Goal: Information Seeking & Learning: Learn about a topic

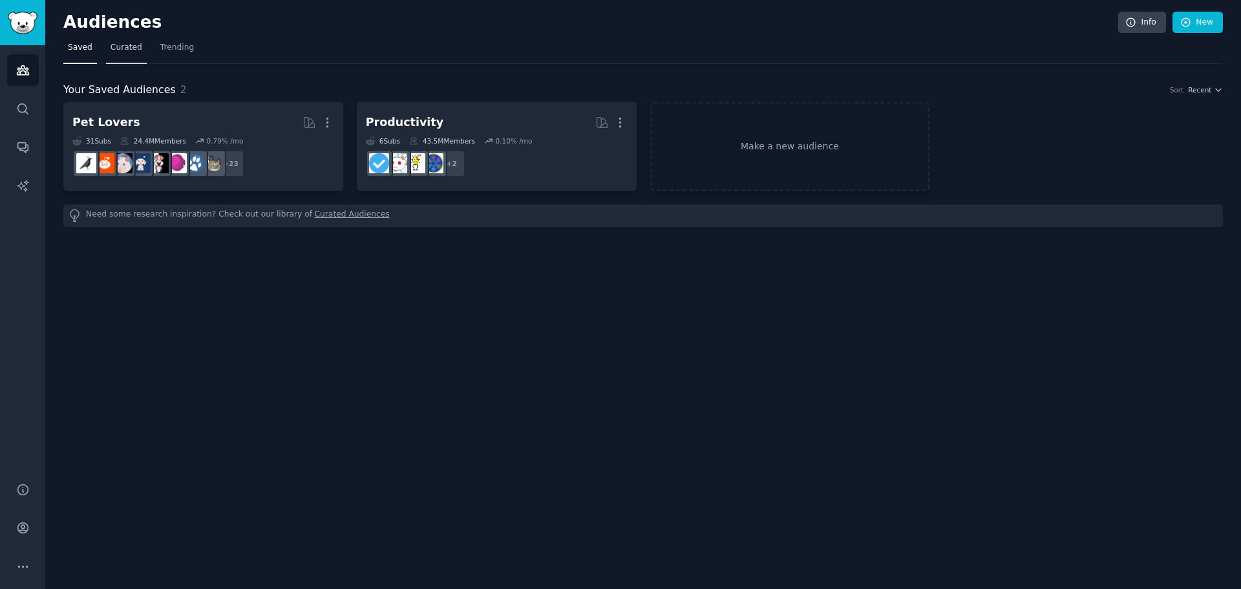
click at [118, 48] on span "Curated" at bounding box center [127, 48] width 32 height 12
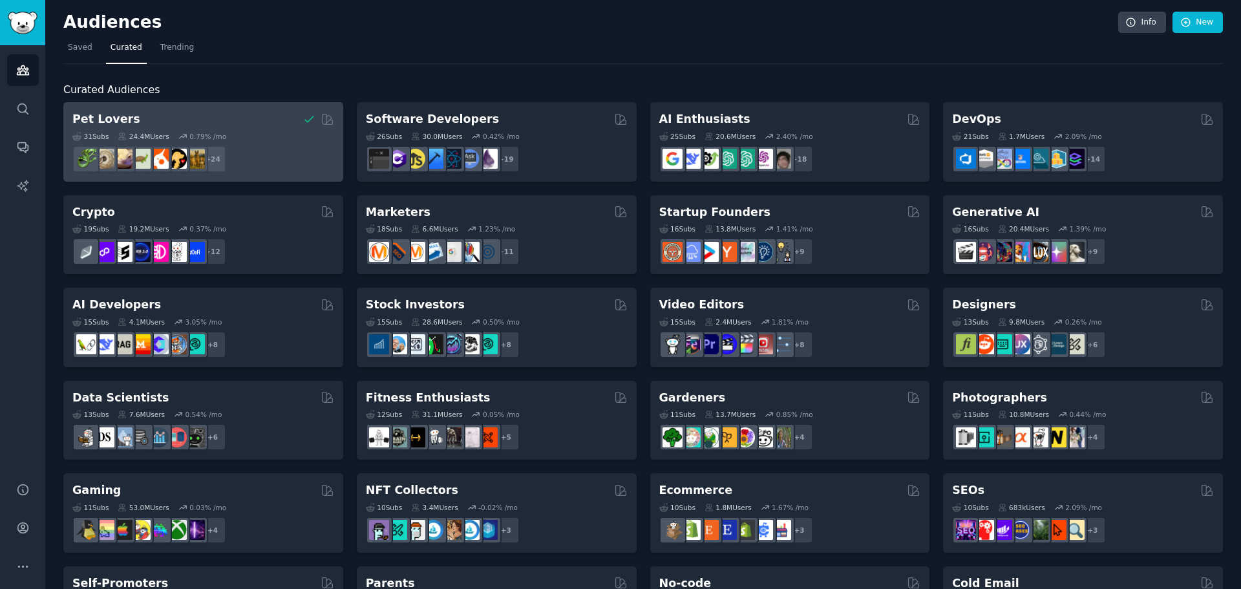
click at [200, 118] on div "Pet Lovers" at bounding box center [203, 119] width 262 height 16
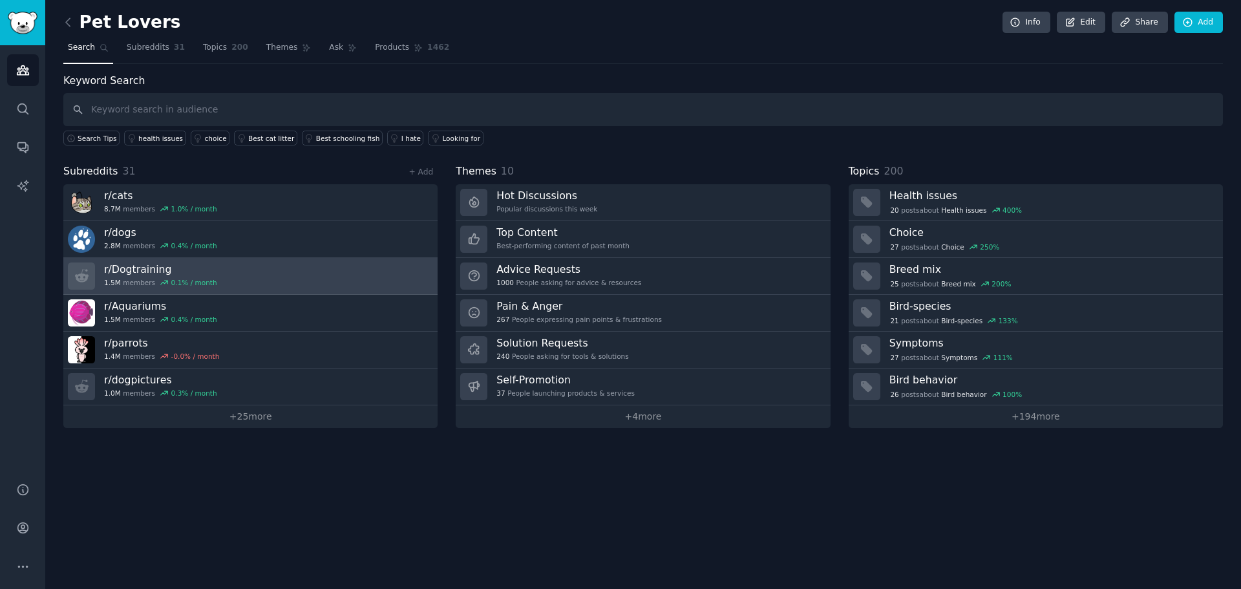
click at [142, 269] on h3 "r/ Dogtraining" at bounding box center [160, 269] width 113 height 14
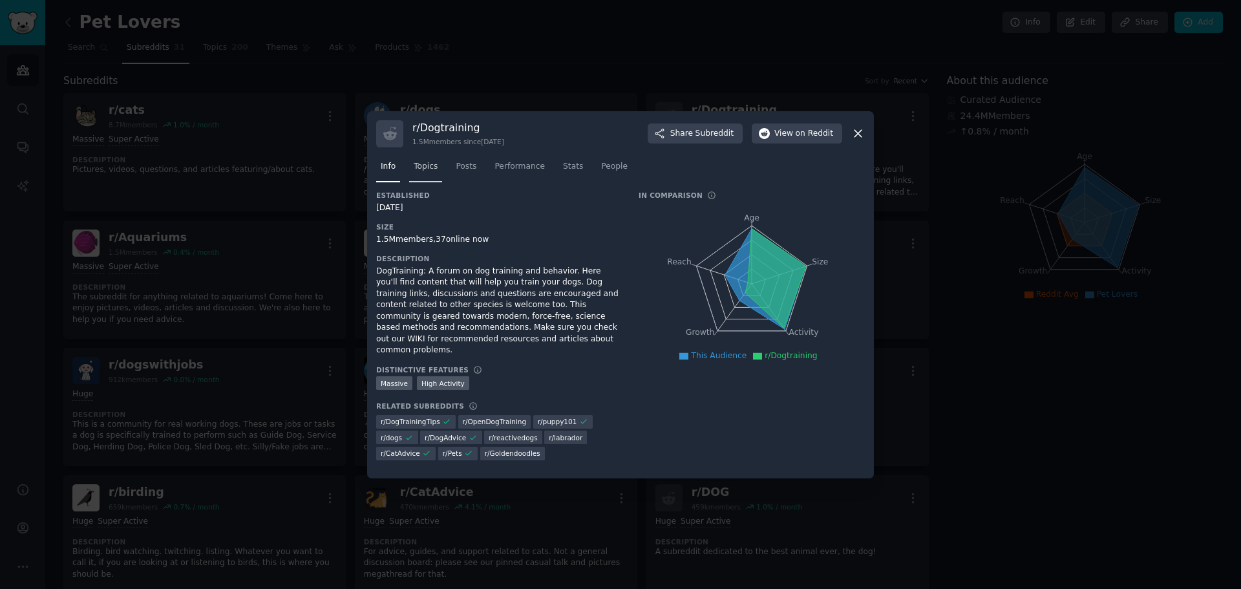
click at [425, 173] on span "Topics" at bounding box center [426, 167] width 24 height 12
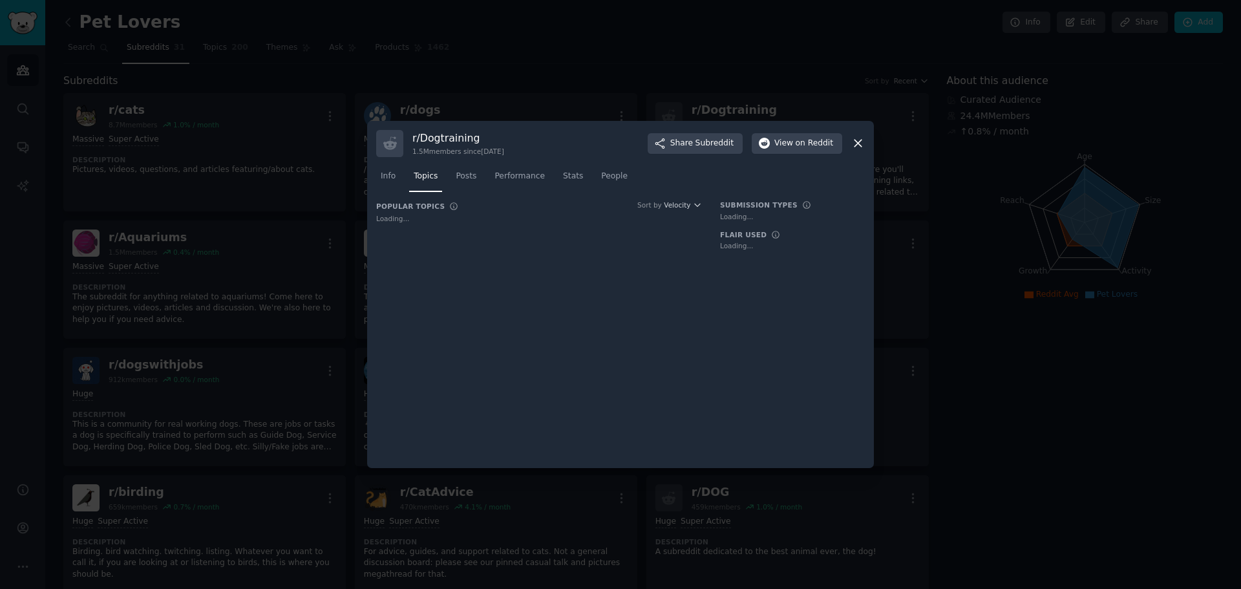
click at [425, 176] on span "Topics" at bounding box center [426, 177] width 24 height 12
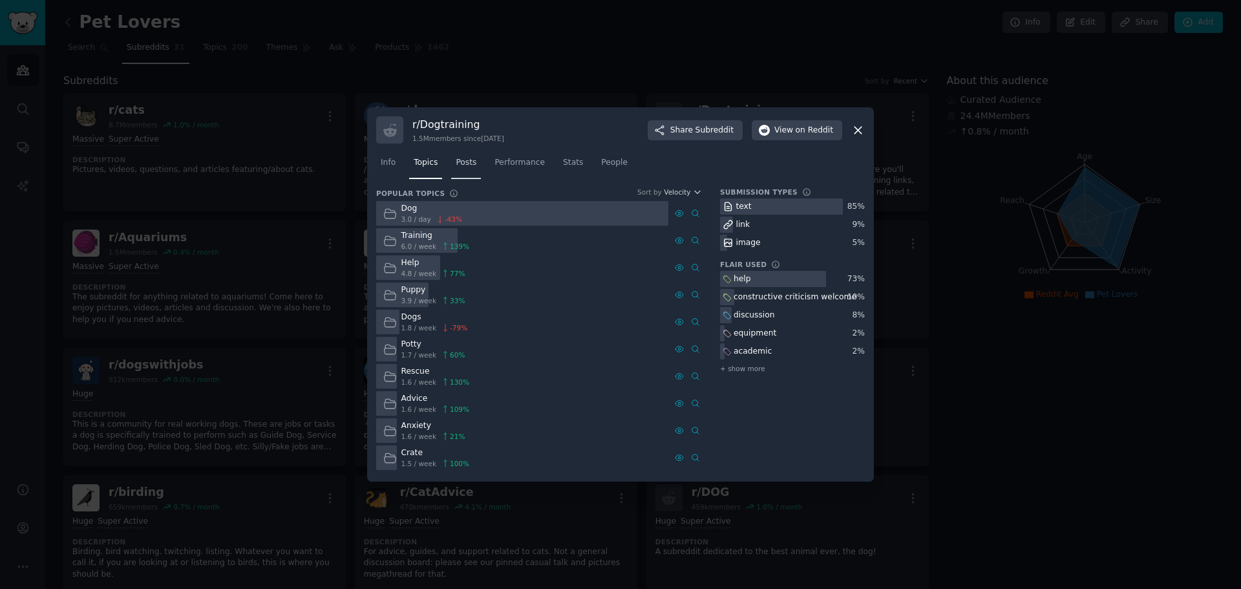
click at [467, 160] on span "Posts" at bounding box center [466, 163] width 21 height 12
click at [467, 160] on div "Info Topics Posts Performance Stats People" at bounding box center [620, 166] width 489 height 44
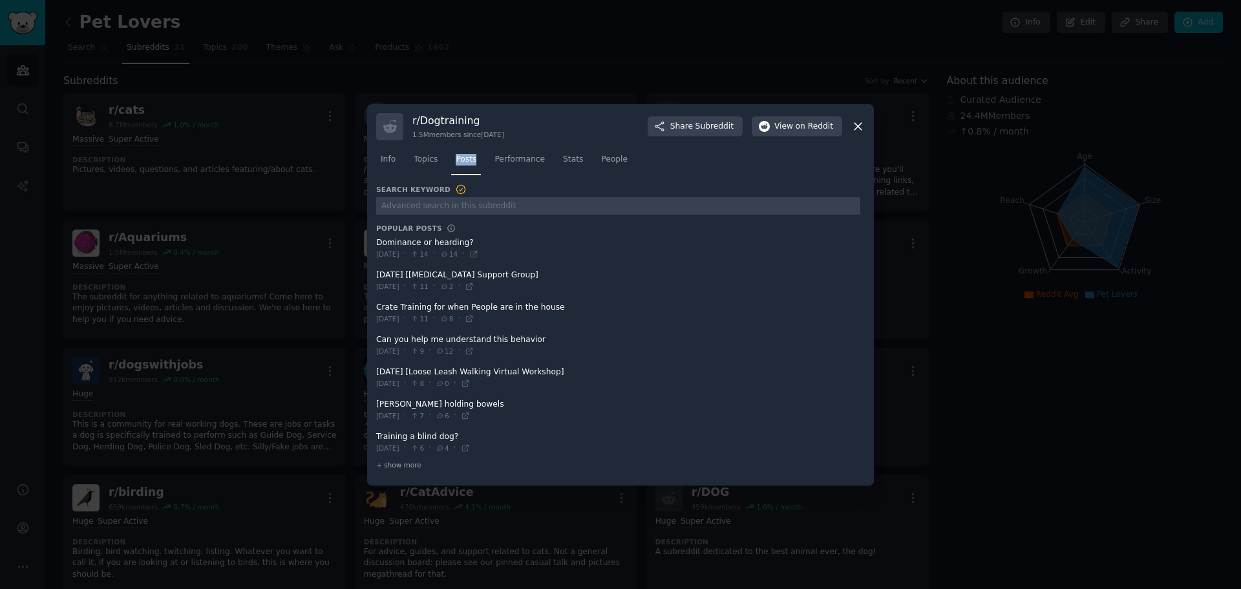
click at [455, 338] on span at bounding box center [618, 346] width 484 height 32
click at [473, 352] on icon at bounding box center [470, 351] width 6 height 6
click at [474, 288] on icon at bounding box center [469, 286] width 9 height 9
click at [410, 463] on span "+ show more" at bounding box center [398, 464] width 45 height 9
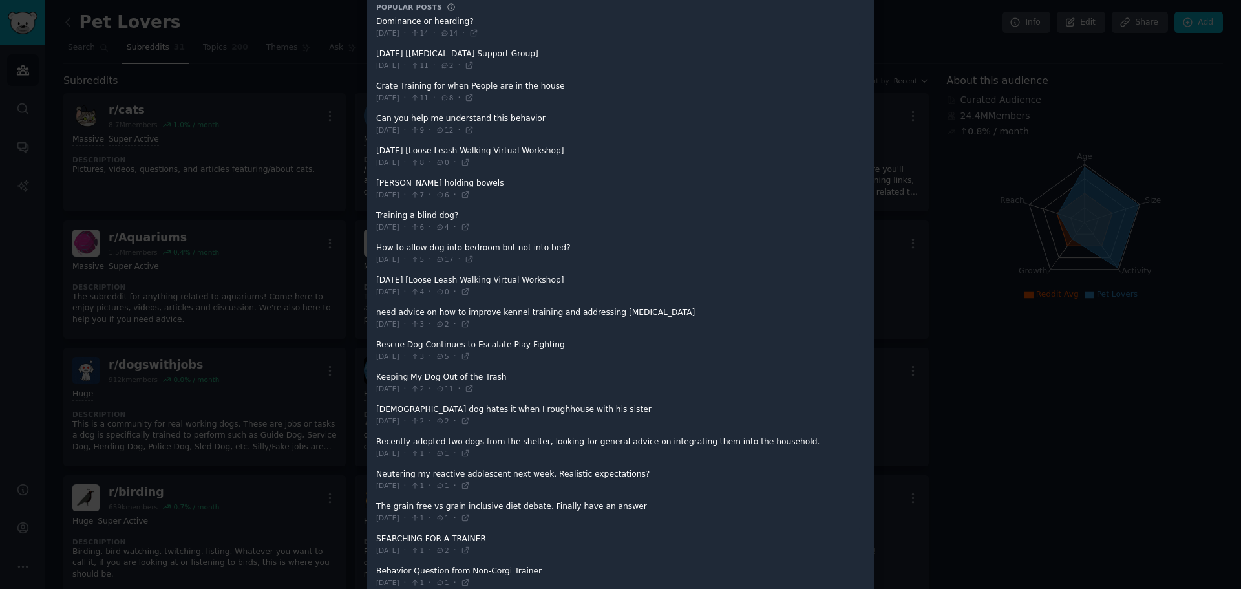
scroll to position [129, 0]
click at [470, 418] on icon at bounding box center [465, 417] width 9 height 9
click at [470, 515] on icon at bounding box center [465, 514] width 9 height 9
click at [268, 332] on div at bounding box center [620, 294] width 1241 height 589
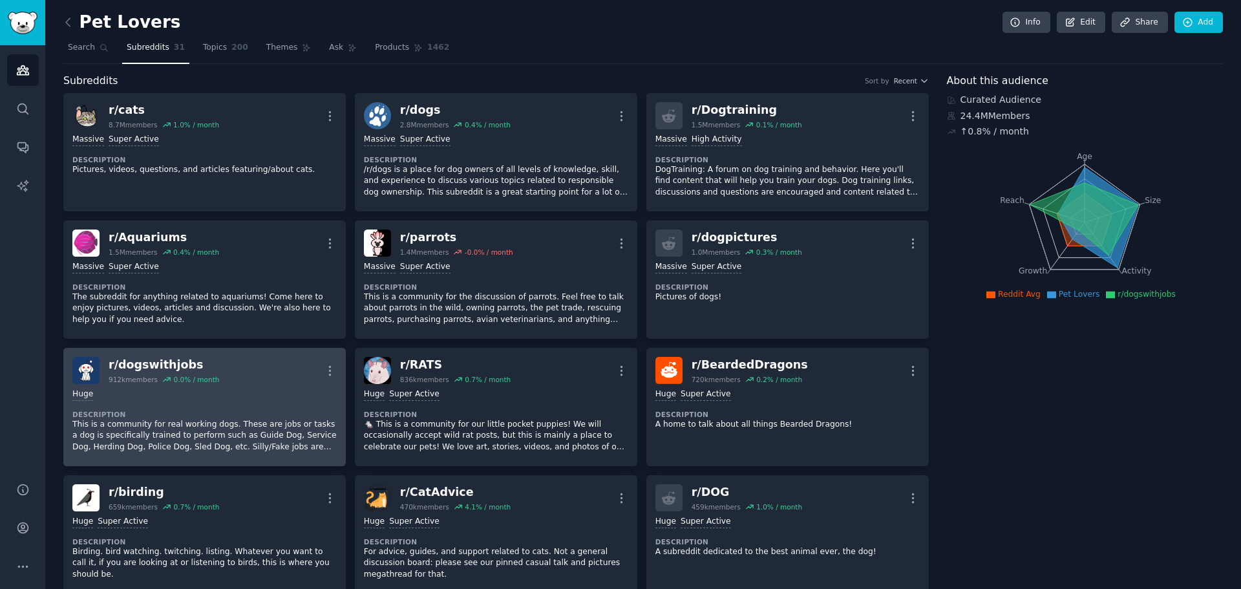
click at [167, 366] on div "r/ dogswithjobs" at bounding box center [164, 365] width 111 height 16
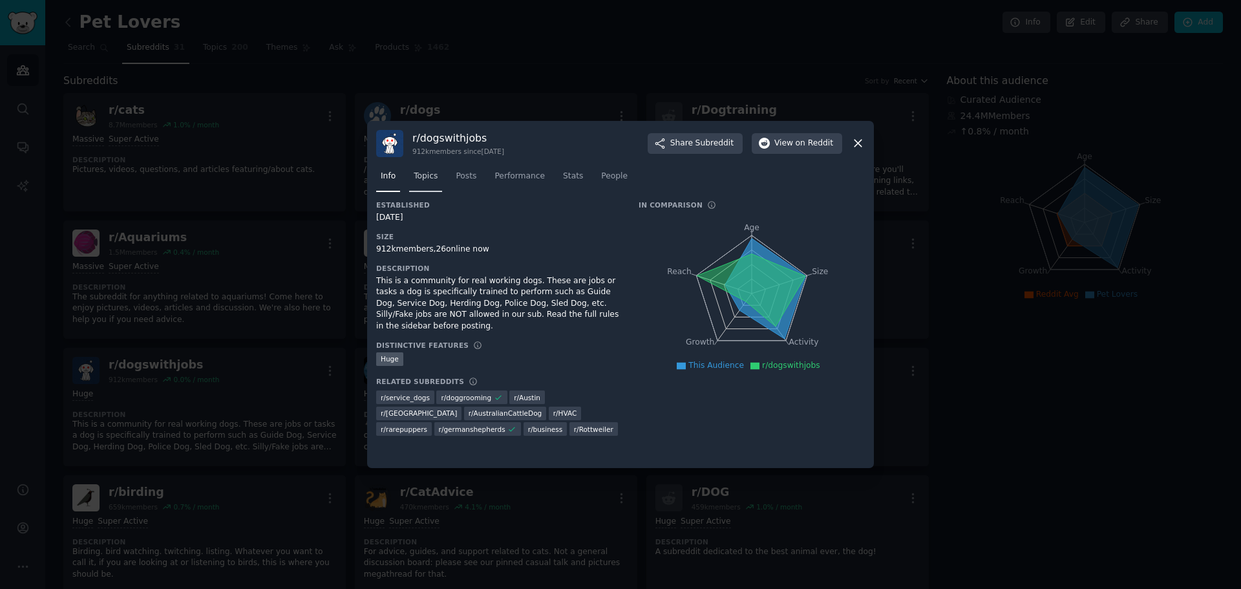
click at [429, 176] on span "Topics" at bounding box center [426, 177] width 24 height 12
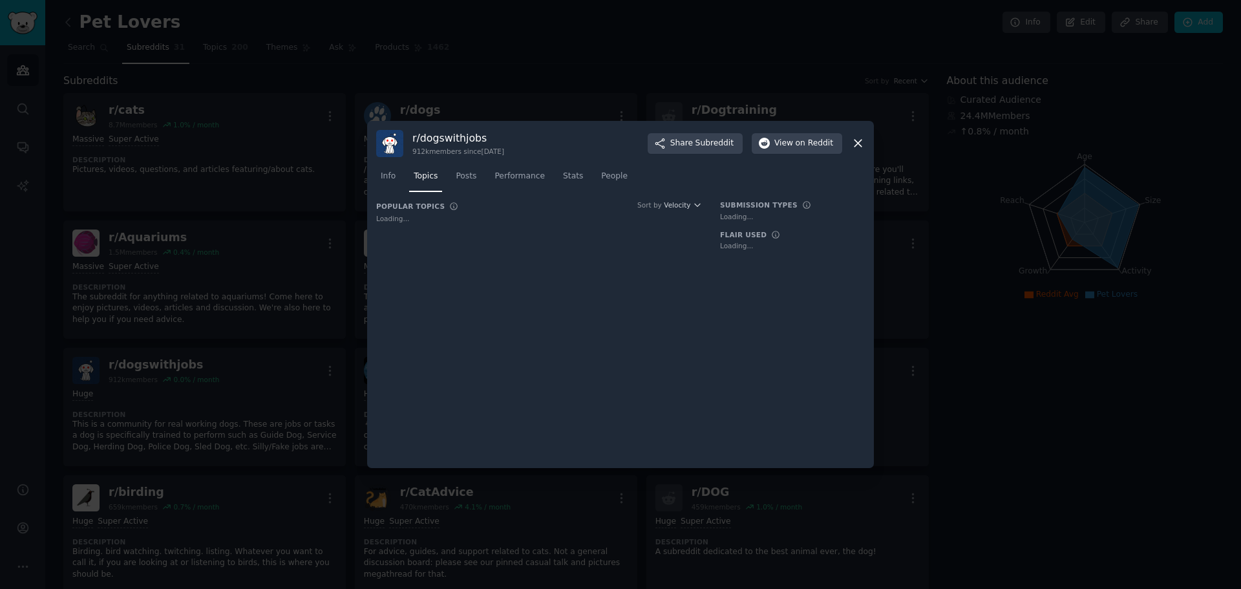
click at [429, 176] on span "Topics" at bounding box center [426, 177] width 24 height 12
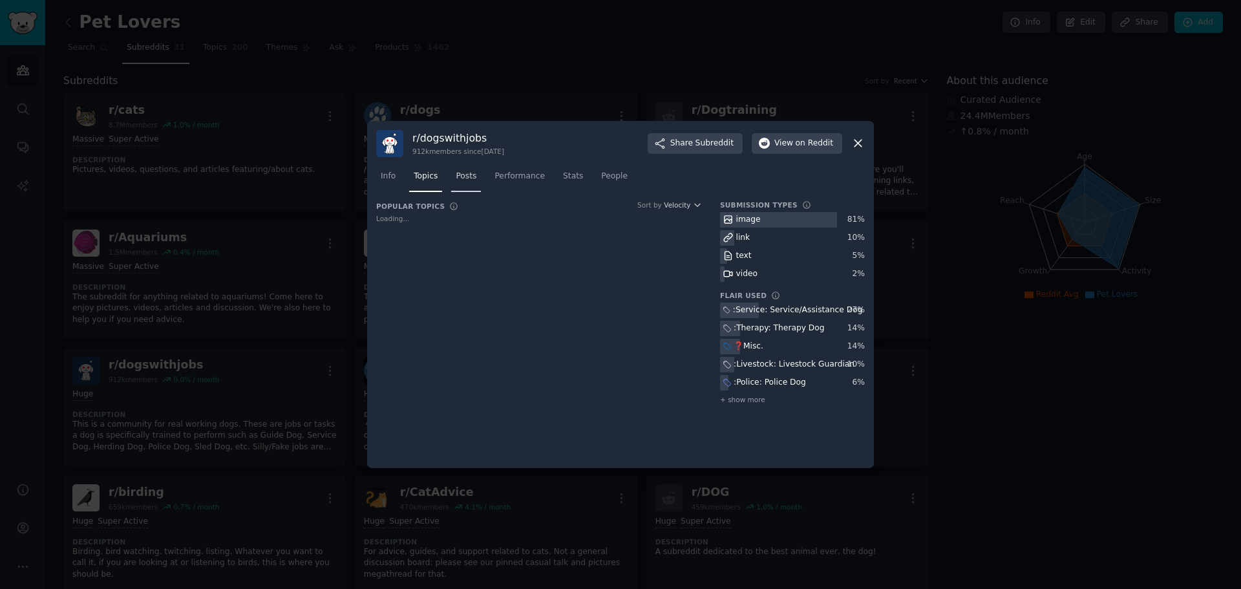
click at [465, 175] on span "Posts" at bounding box center [466, 177] width 21 height 12
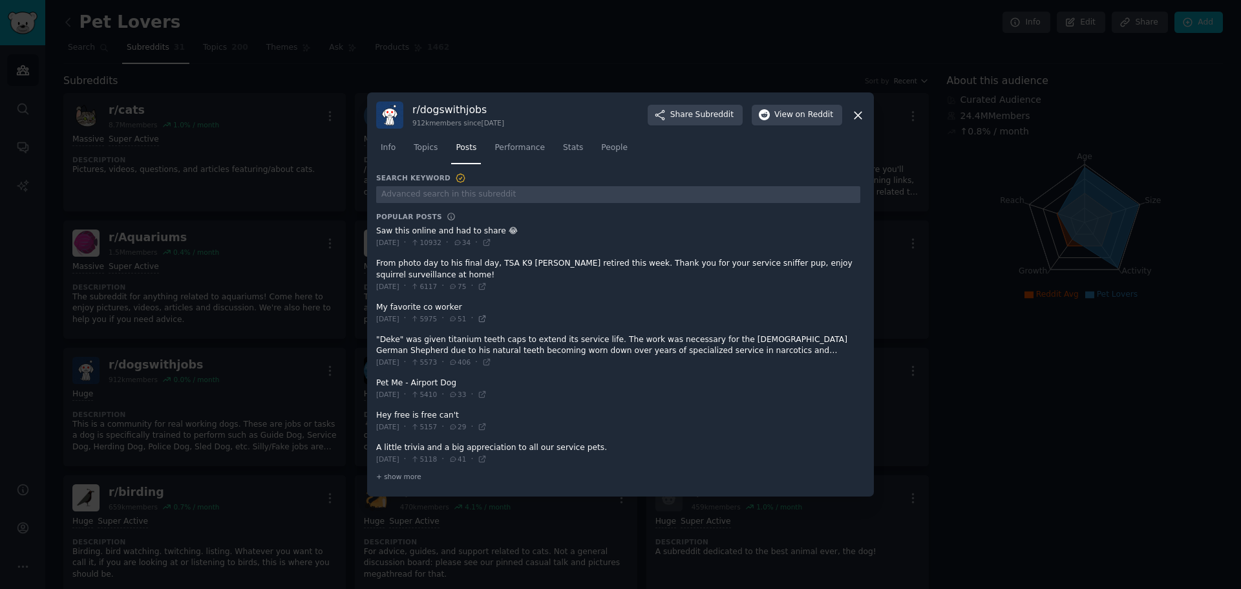
click at [487, 315] on icon at bounding box center [482, 318] width 9 height 9
click at [485, 392] on icon at bounding box center [483, 395] width 6 height 6
click at [857, 117] on icon at bounding box center [858, 115] width 7 height 7
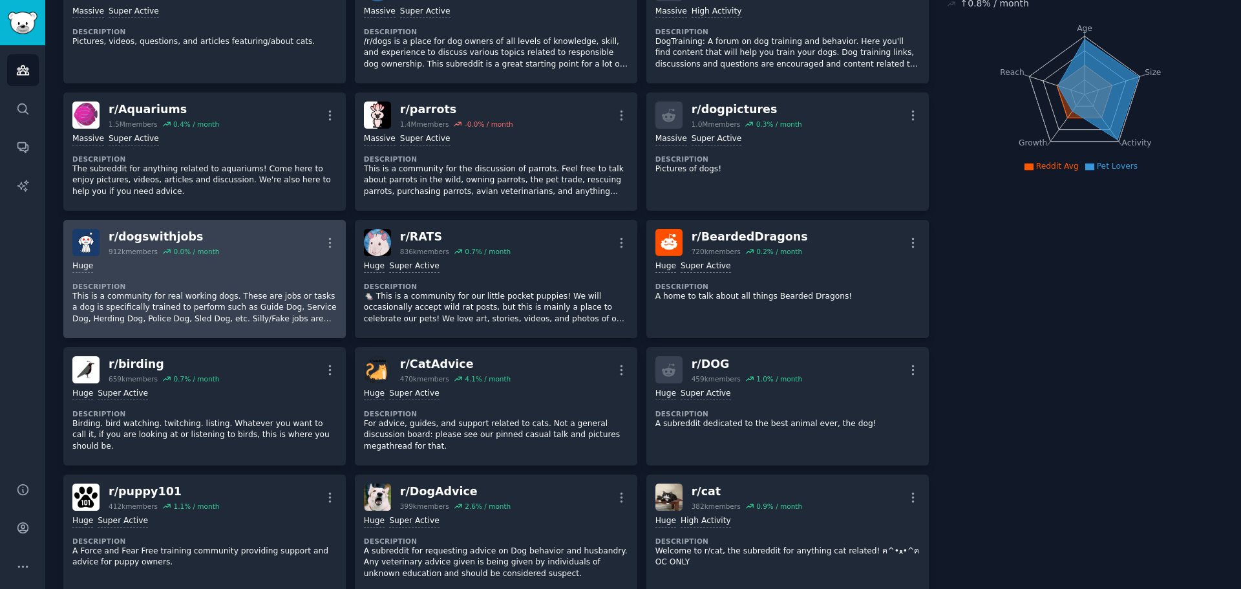
scroll to position [129, 0]
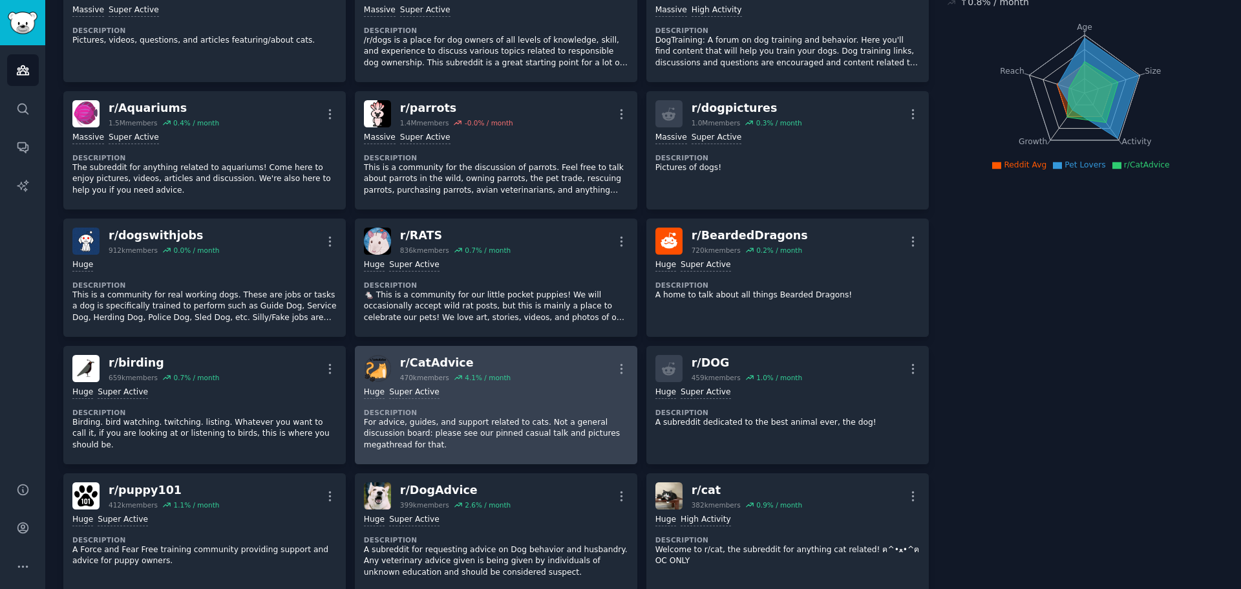
click at [436, 363] on div "r/ CatAdvice" at bounding box center [455, 363] width 111 height 16
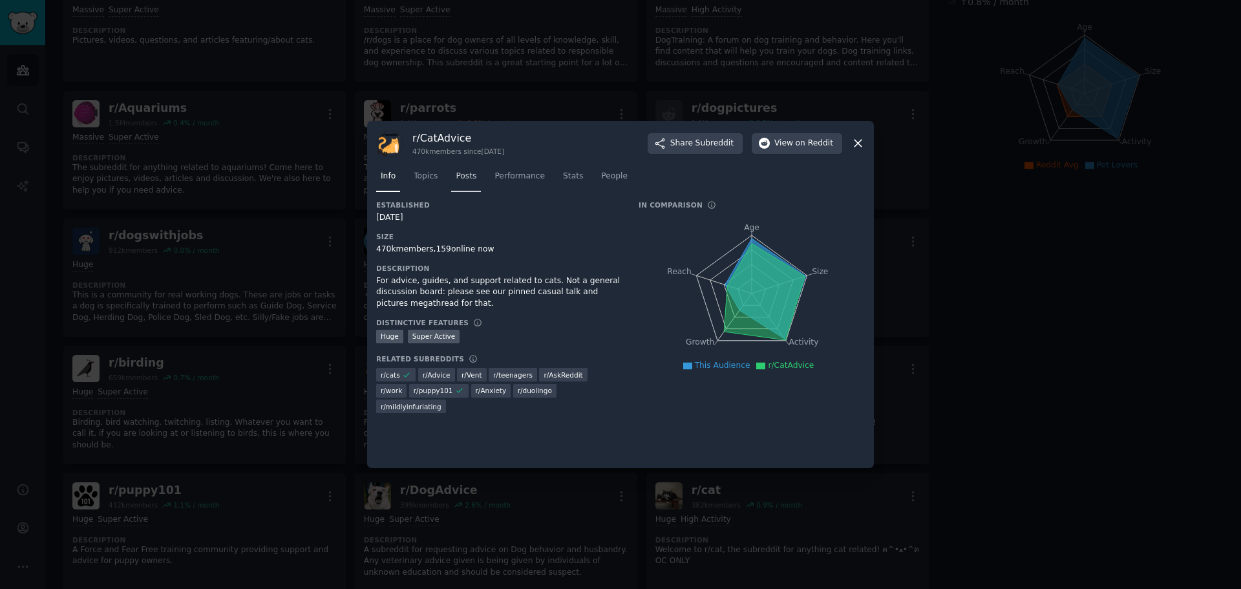
click at [463, 180] on span "Posts" at bounding box center [466, 177] width 21 height 12
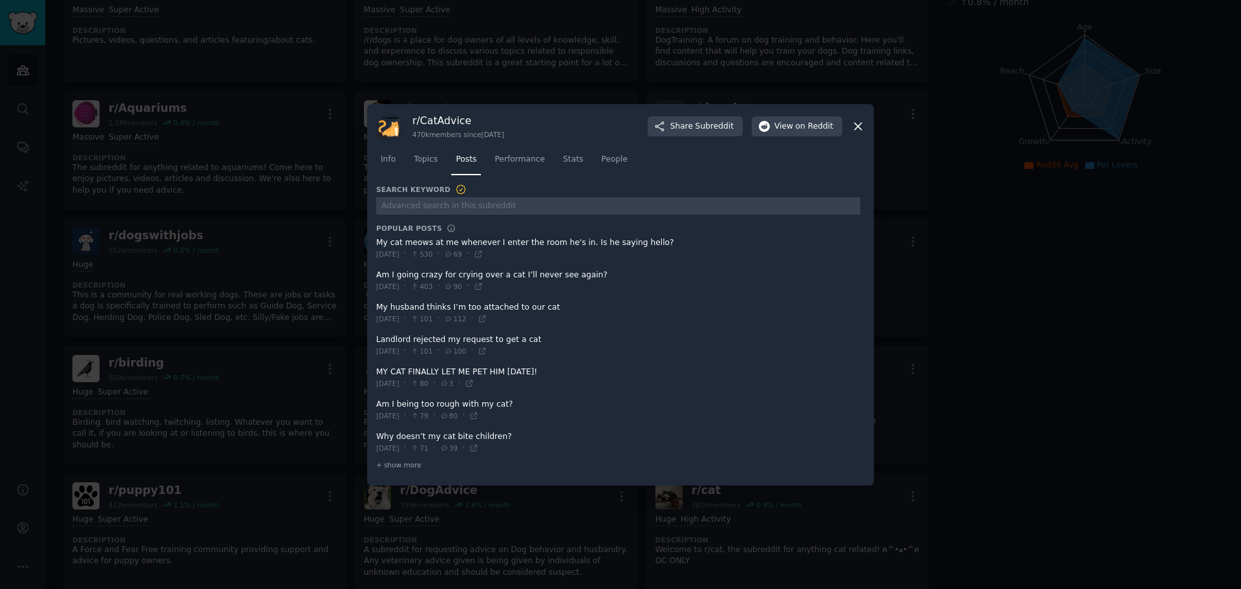
click at [963, 370] on div at bounding box center [620, 294] width 1241 height 589
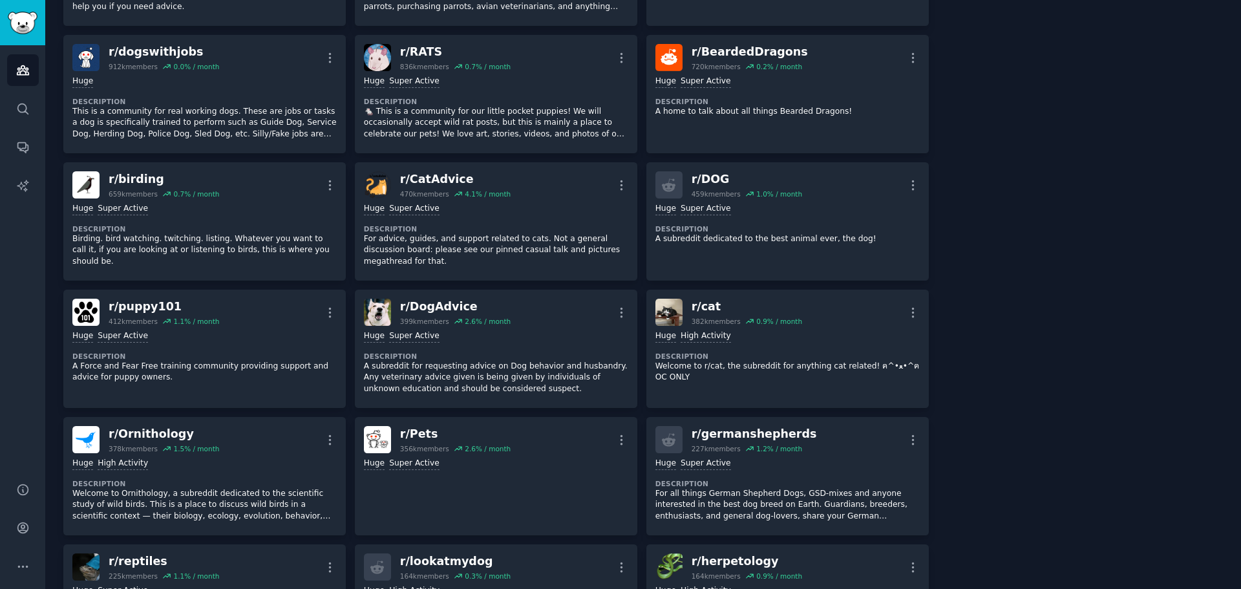
scroll to position [345, 0]
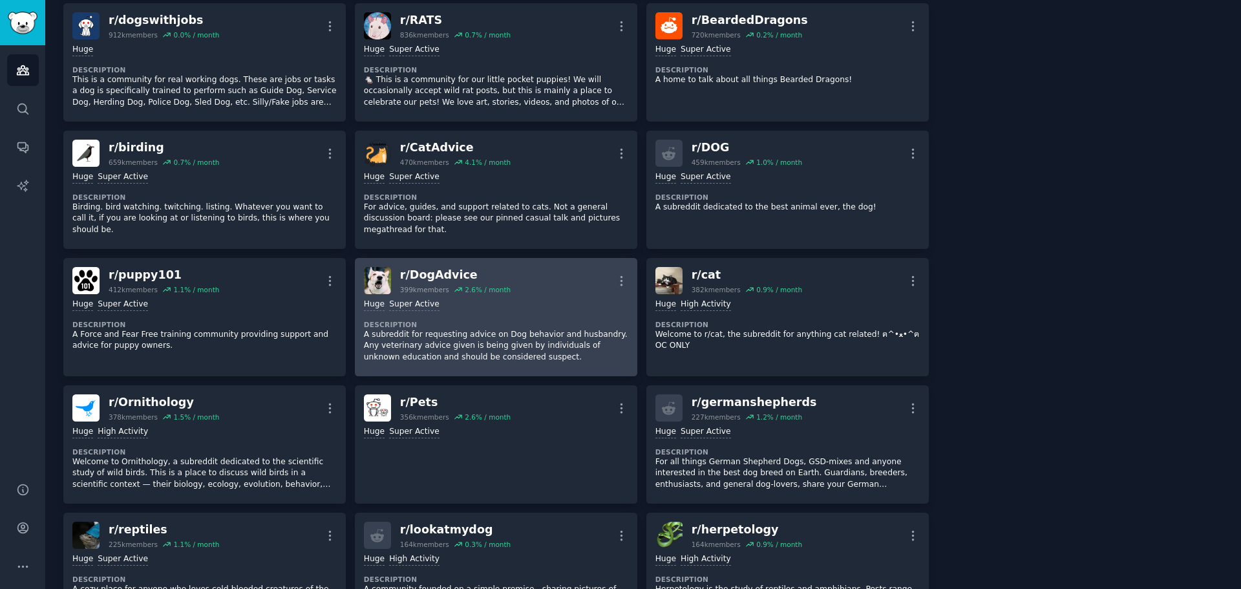
click at [474, 285] on div "2.6 % / month" at bounding box center [488, 289] width 46 height 9
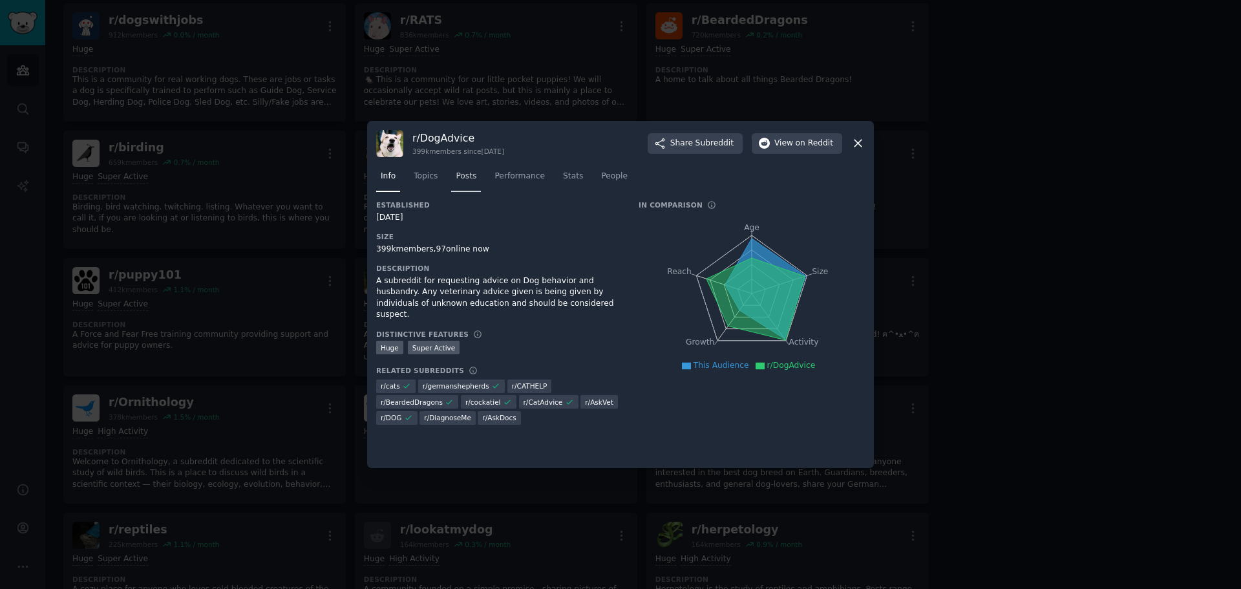
click at [460, 178] on span "Posts" at bounding box center [466, 177] width 21 height 12
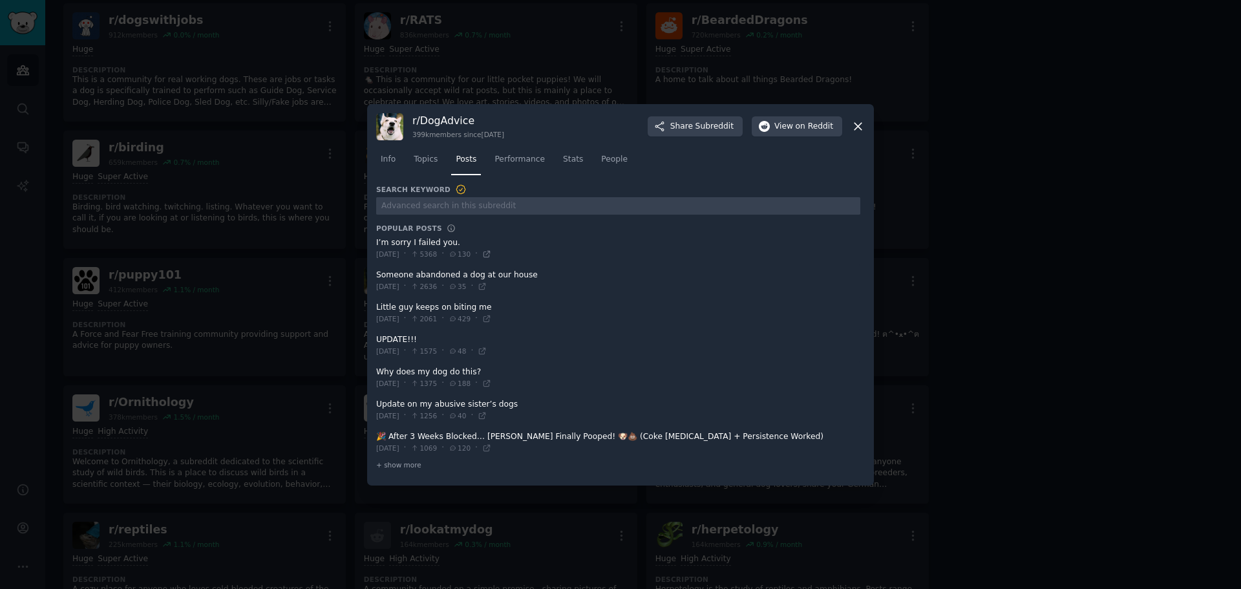
click at [491, 253] on icon at bounding box center [486, 254] width 9 height 9
click at [487, 286] on icon at bounding box center [482, 286] width 9 height 9
click at [491, 385] on icon at bounding box center [486, 383] width 9 height 9
click at [999, 326] on div at bounding box center [620, 294] width 1241 height 589
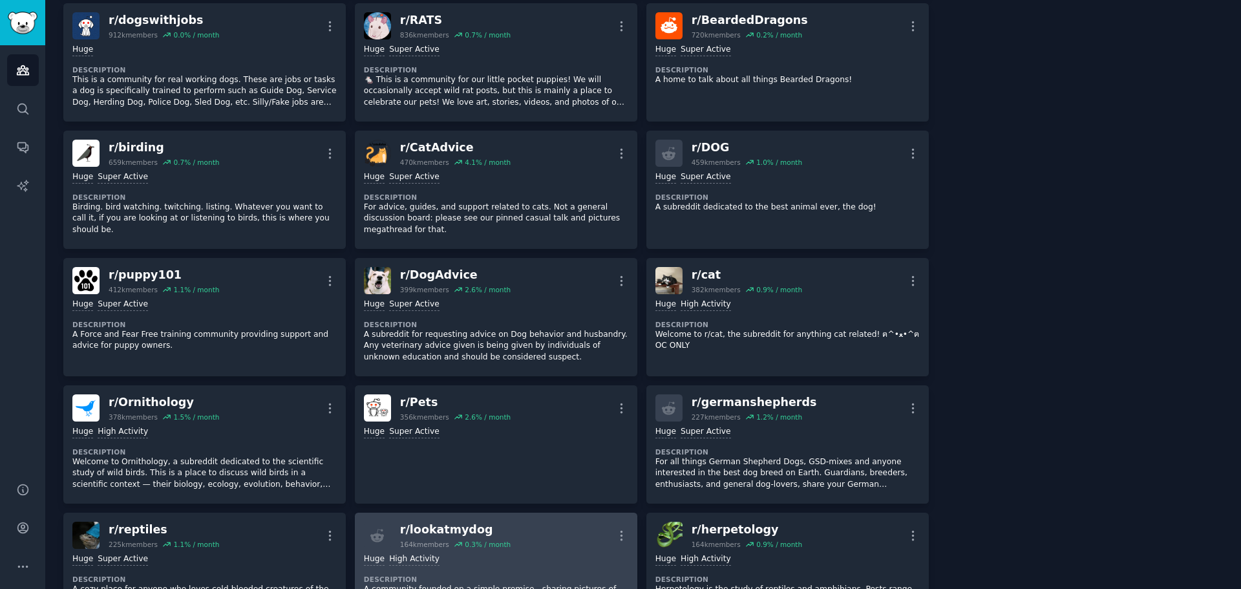
click at [473, 522] on div "r/ lookatmydog" at bounding box center [455, 530] width 111 height 16
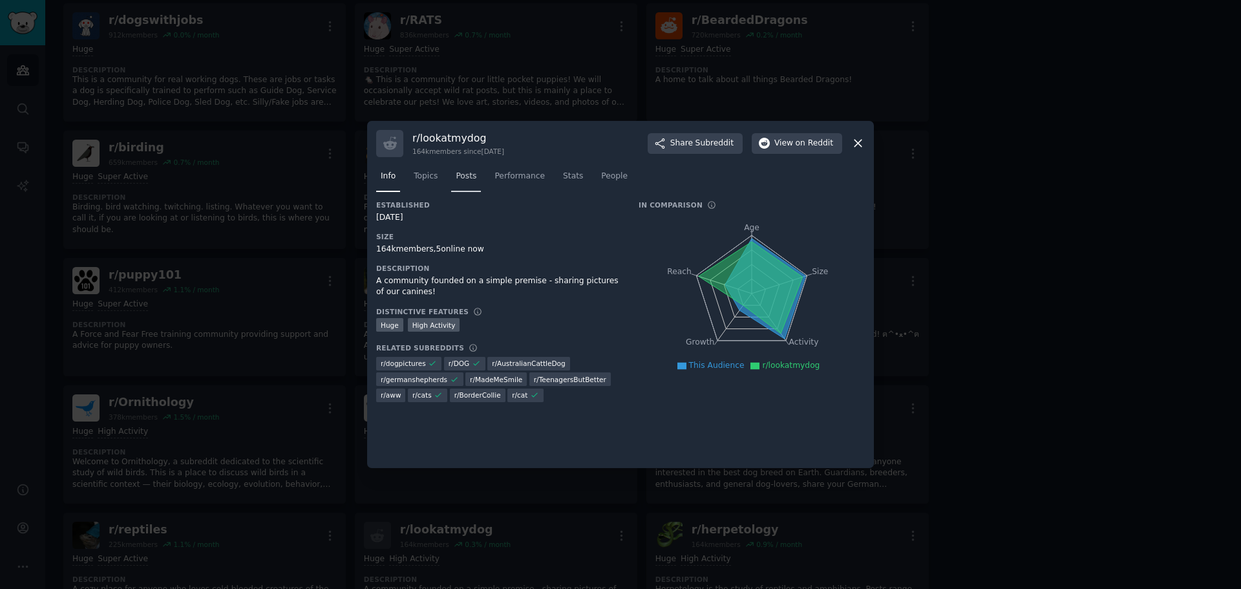
click at [466, 173] on span "Posts" at bounding box center [466, 177] width 21 height 12
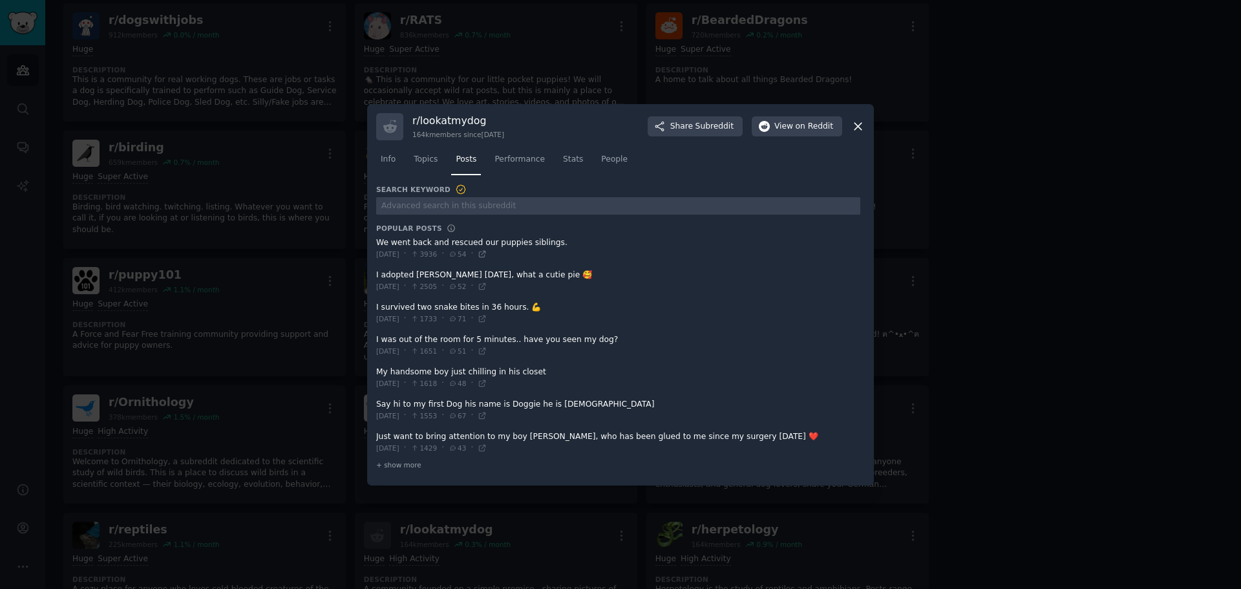
click at [487, 253] on icon at bounding box center [482, 254] width 9 height 9
click at [485, 353] on icon at bounding box center [483, 351] width 6 height 6
click at [487, 415] on icon at bounding box center [482, 415] width 9 height 9
click at [485, 451] on icon at bounding box center [483, 448] width 6 height 6
click at [959, 224] on div at bounding box center [620, 294] width 1241 height 589
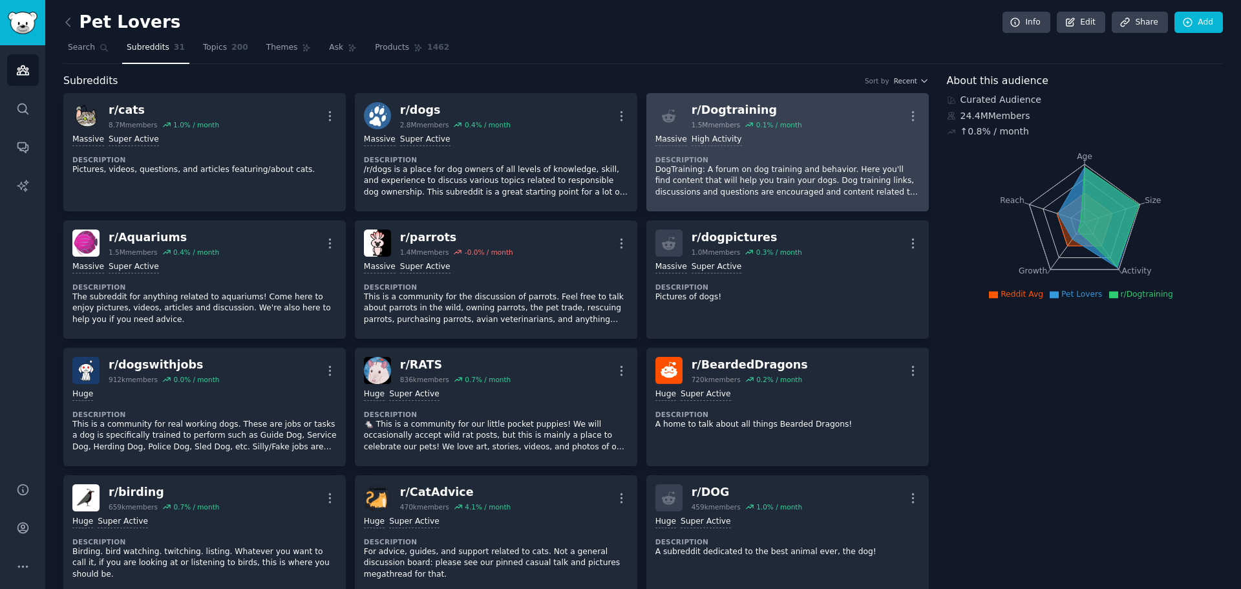
click at [748, 108] on div "r/ Dogtraining" at bounding box center [747, 110] width 111 height 16
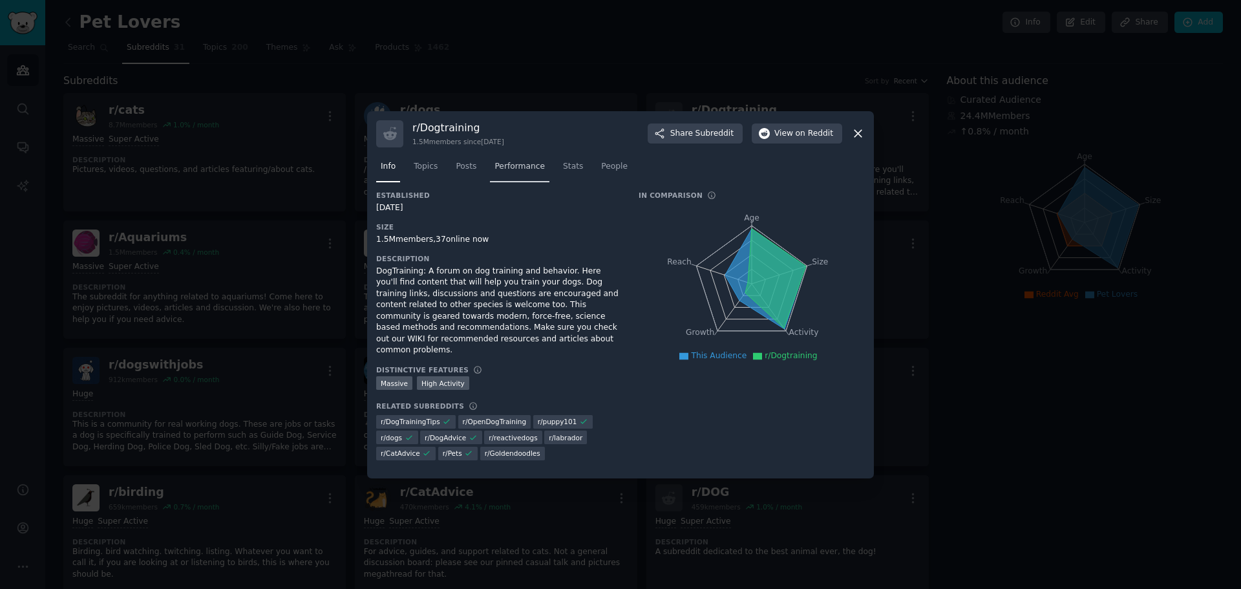
click at [505, 171] on span "Performance" at bounding box center [520, 167] width 50 height 12
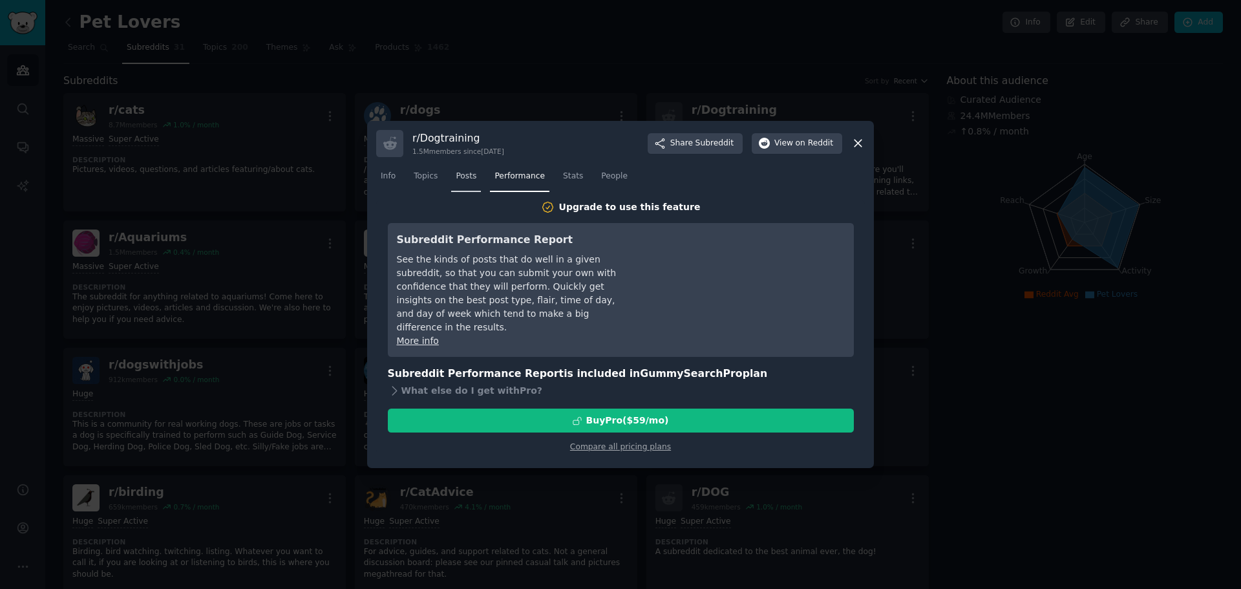
click at [462, 171] on span "Posts" at bounding box center [466, 177] width 21 height 12
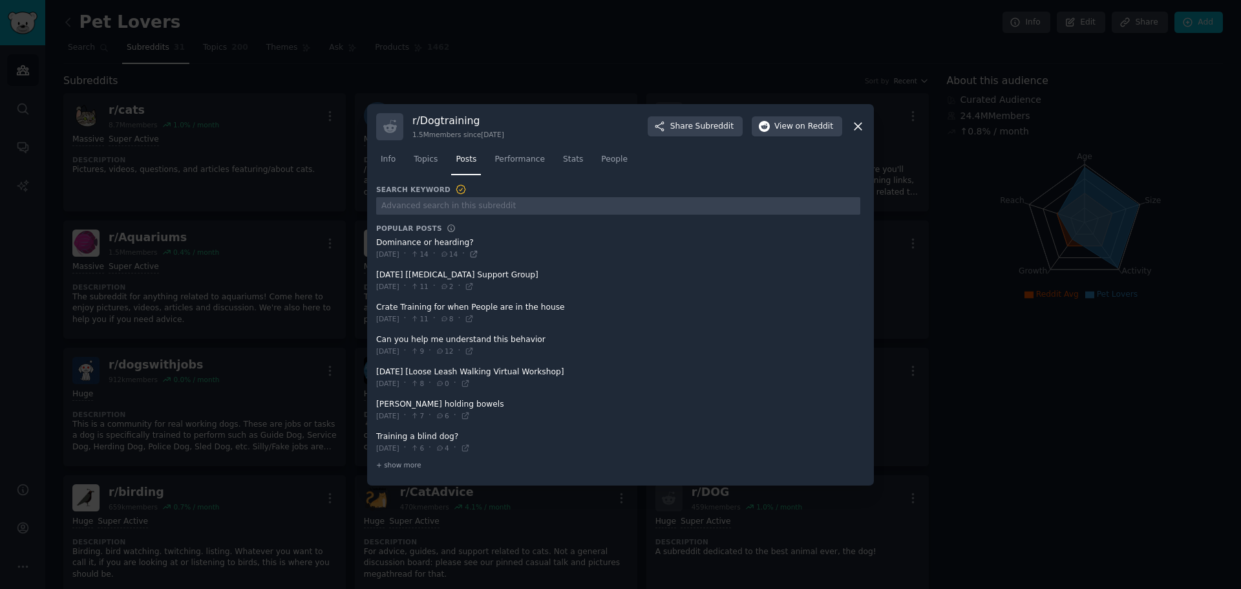
click at [478, 253] on icon at bounding box center [473, 254] width 9 height 9
click at [991, 398] on div at bounding box center [620, 294] width 1241 height 589
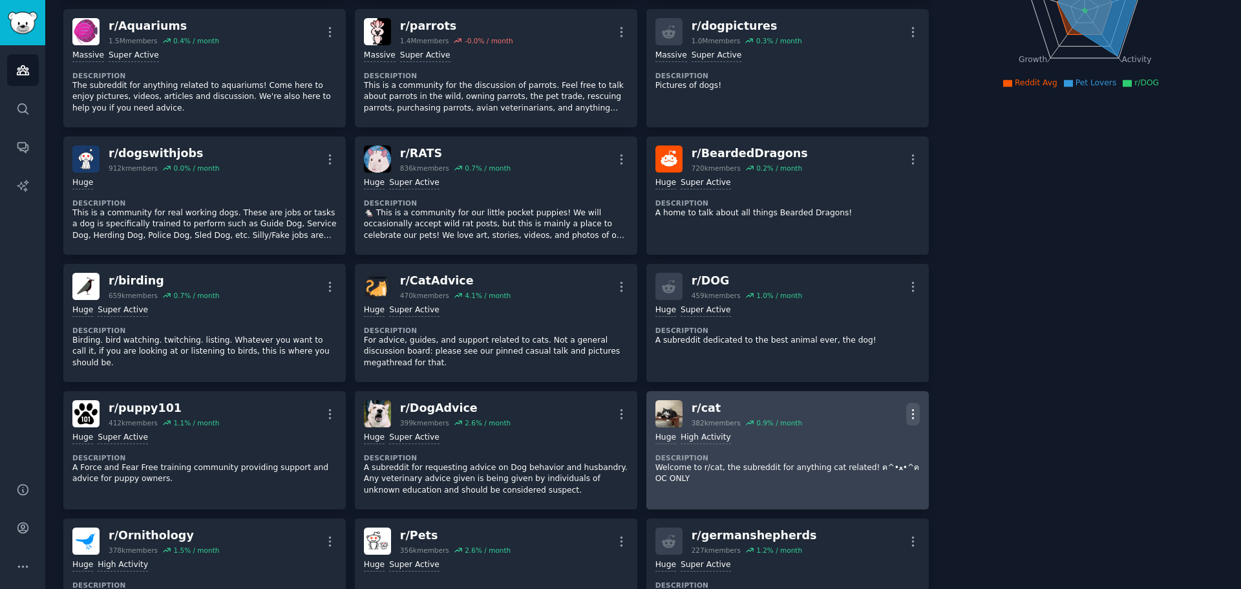
scroll to position [215, 0]
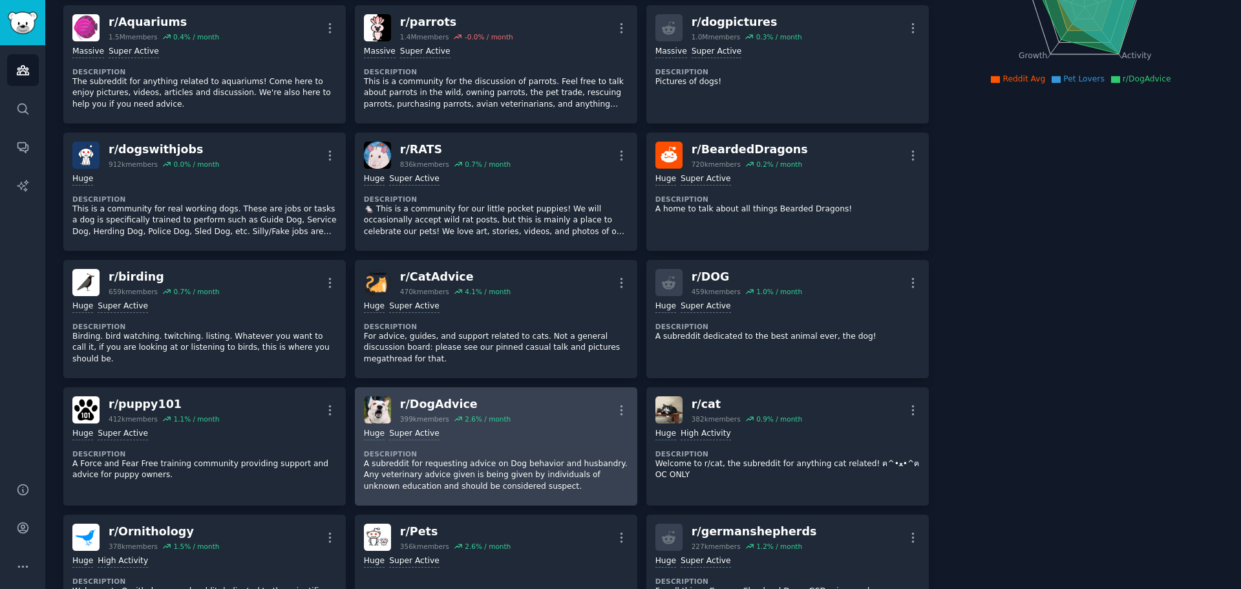
click at [454, 396] on div "r/ DogAdvice" at bounding box center [455, 404] width 111 height 16
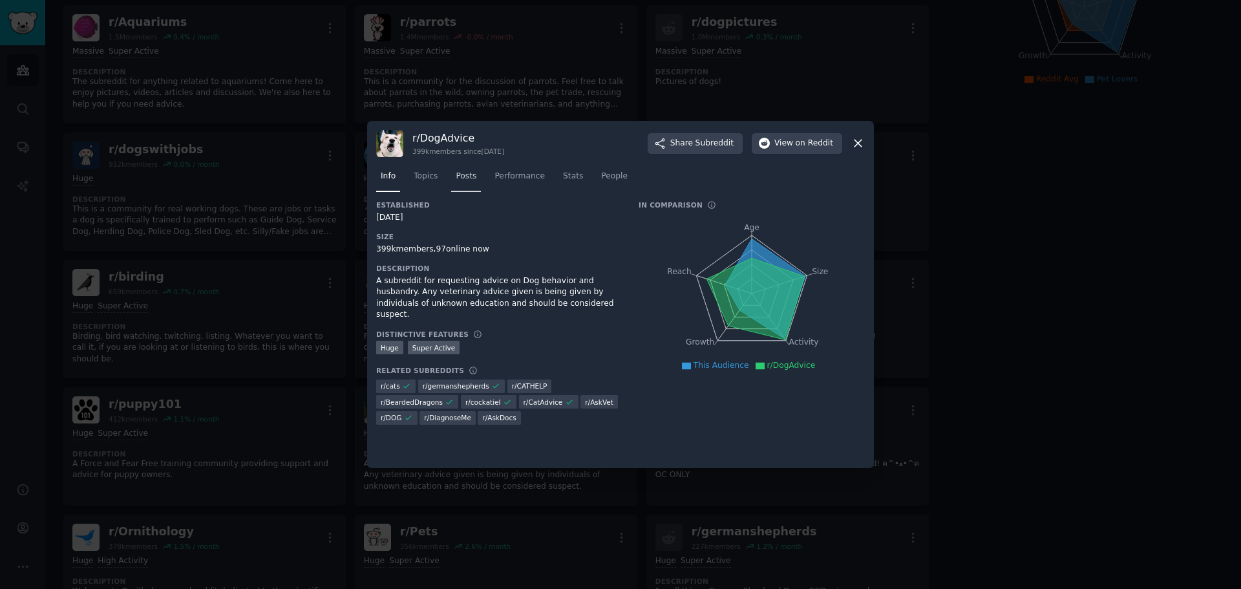
click at [471, 177] on span "Posts" at bounding box center [466, 177] width 21 height 12
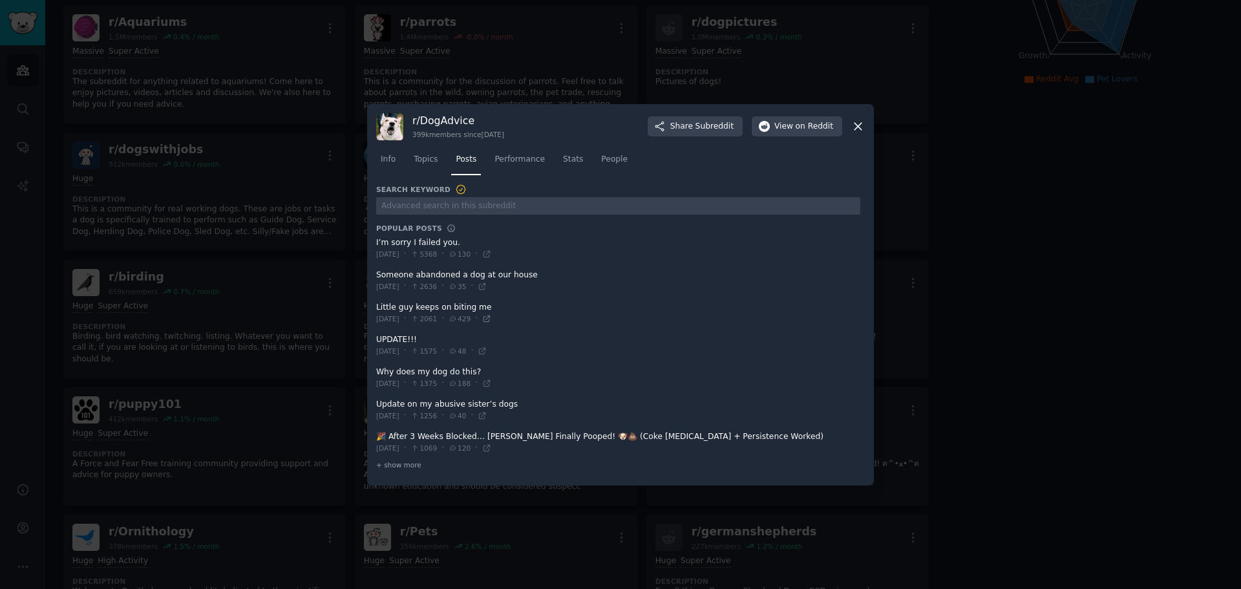
click at [491, 318] on icon at bounding box center [486, 318] width 9 height 9
click at [899, 94] on div at bounding box center [620, 294] width 1241 height 589
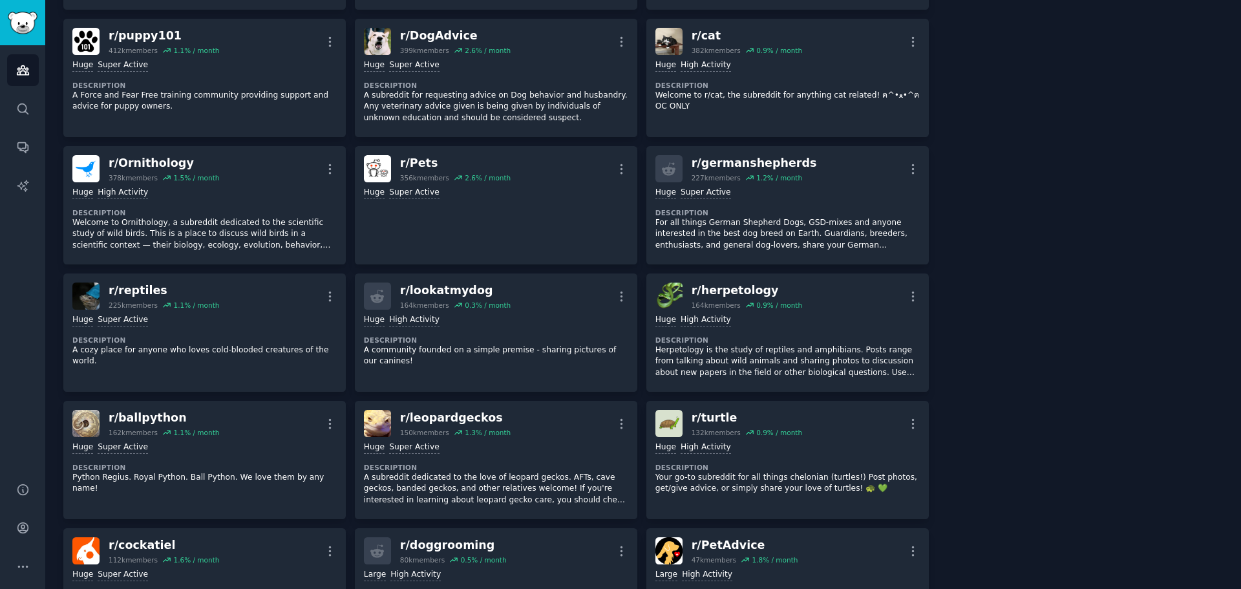
scroll to position [582, 0]
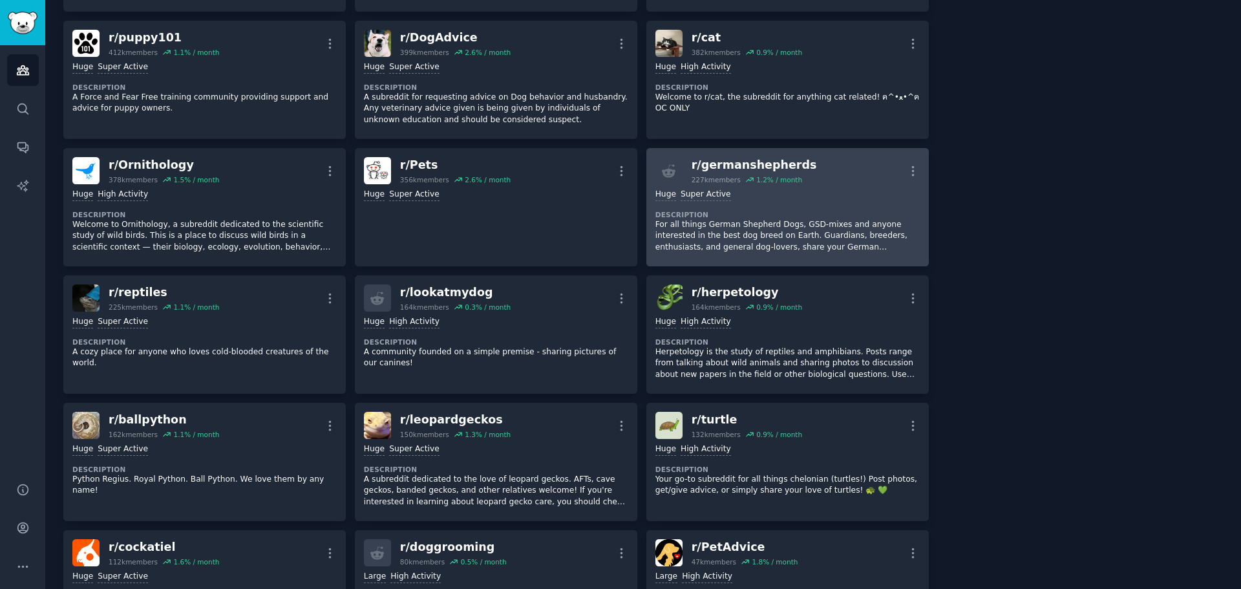
click at [745, 175] on icon at bounding box center [749, 179] width 9 height 9
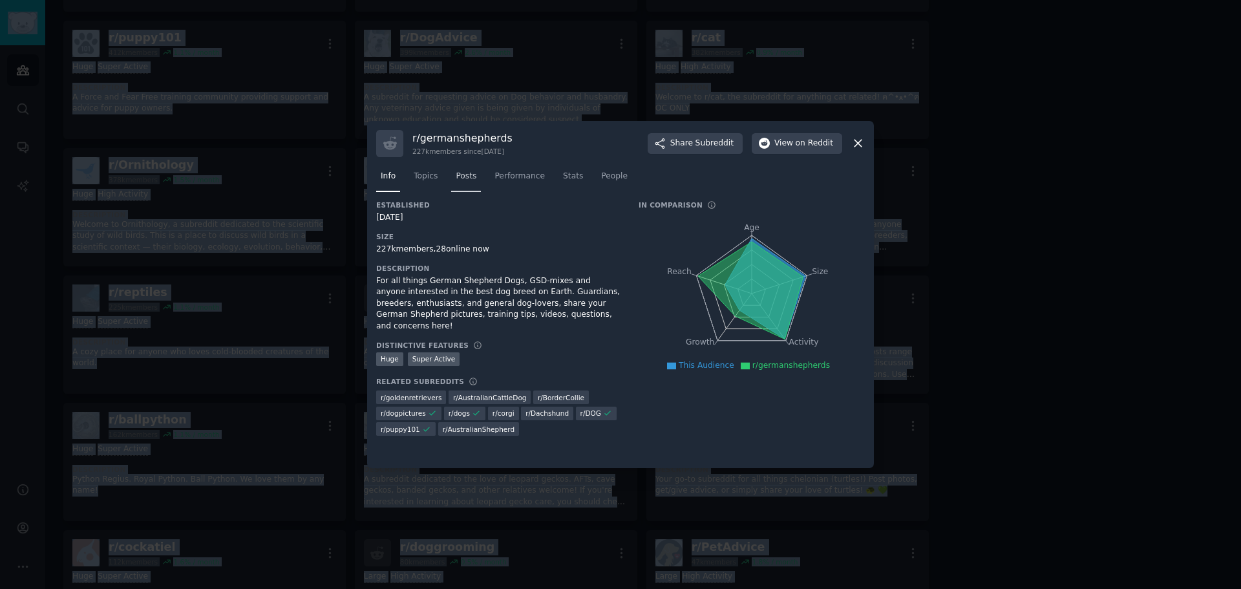
click at [460, 176] on span "Posts" at bounding box center [466, 177] width 21 height 12
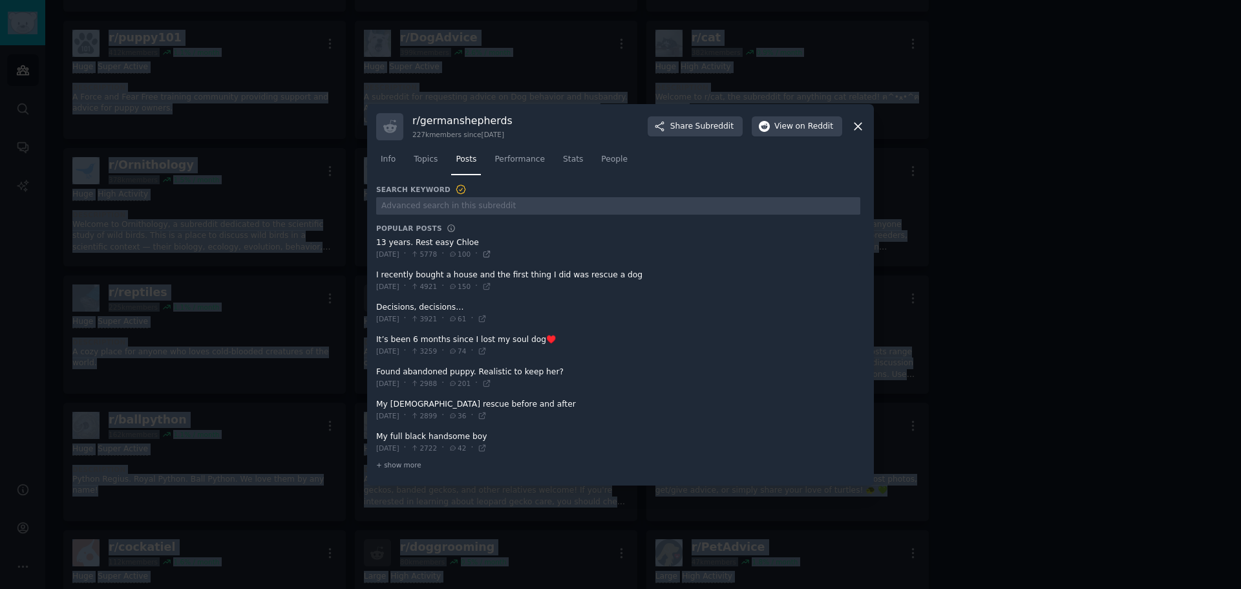
click at [491, 253] on icon at bounding box center [486, 254] width 9 height 9
click at [1047, 243] on div at bounding box center [620, 294] width 1241 height 589
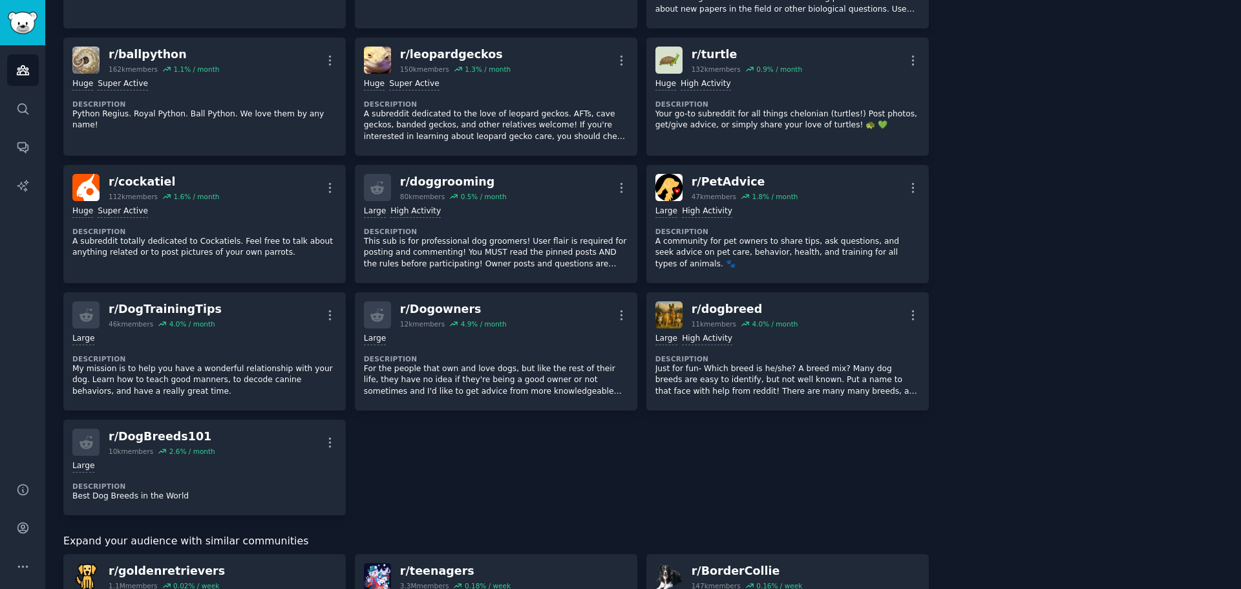
scroll to position [948, 0]
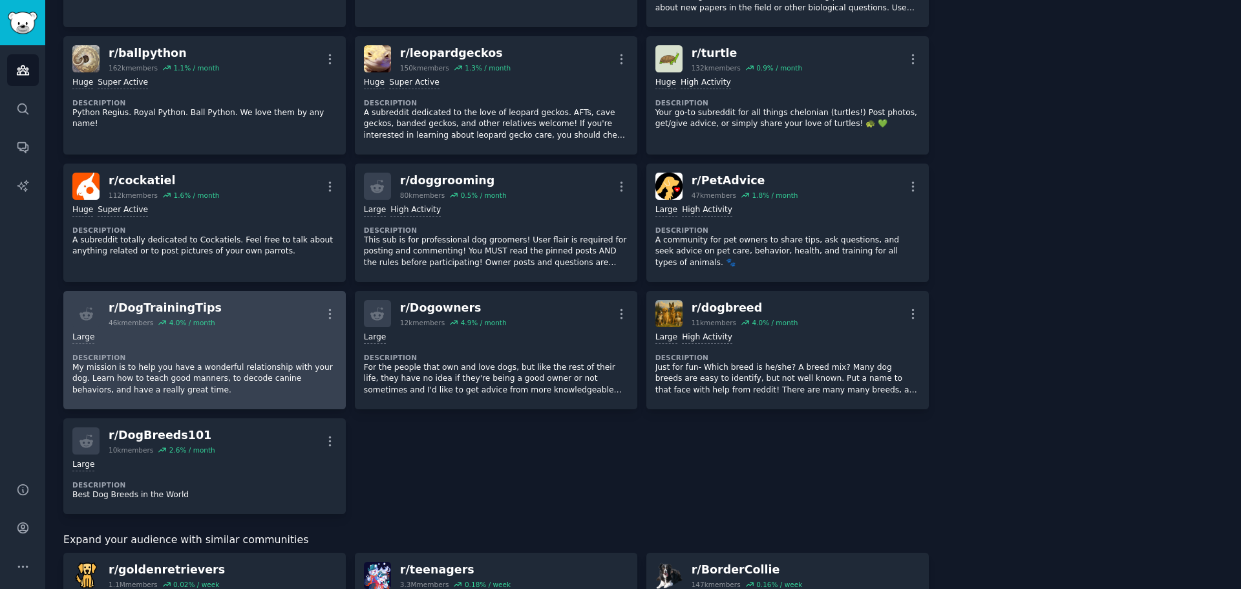
click at [179, 318] on div "4.0 % / month" at bounding box center [192, 322] width 46 height 9
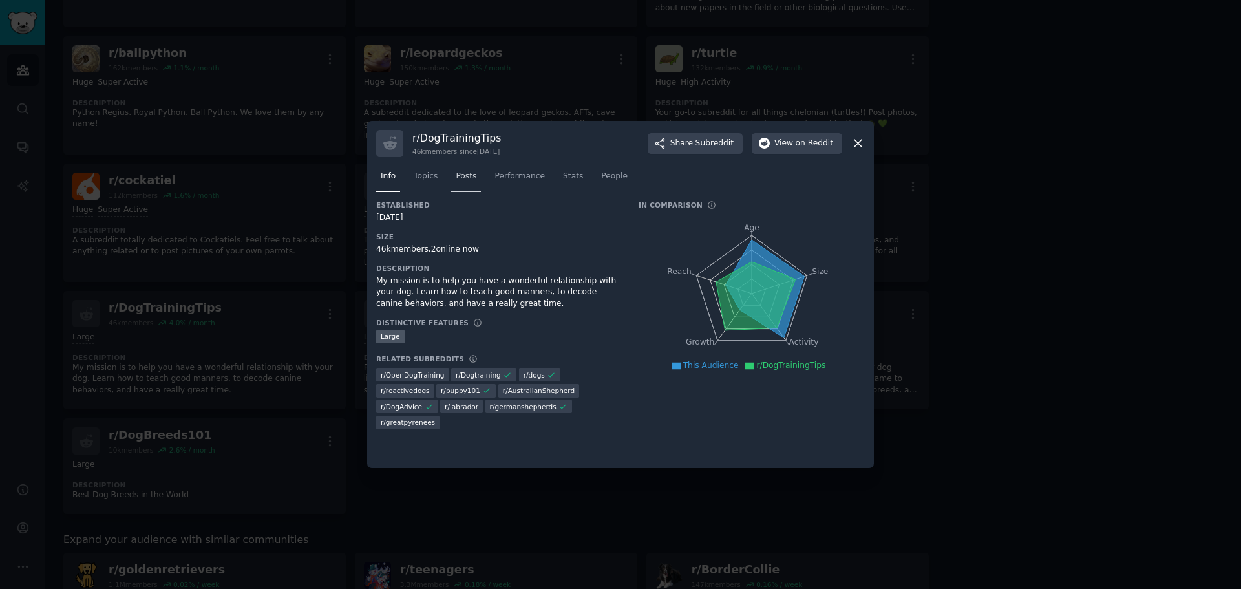
click at [463, 179] on span "Posts" at bounding box center [466, 177] width 21 height 12
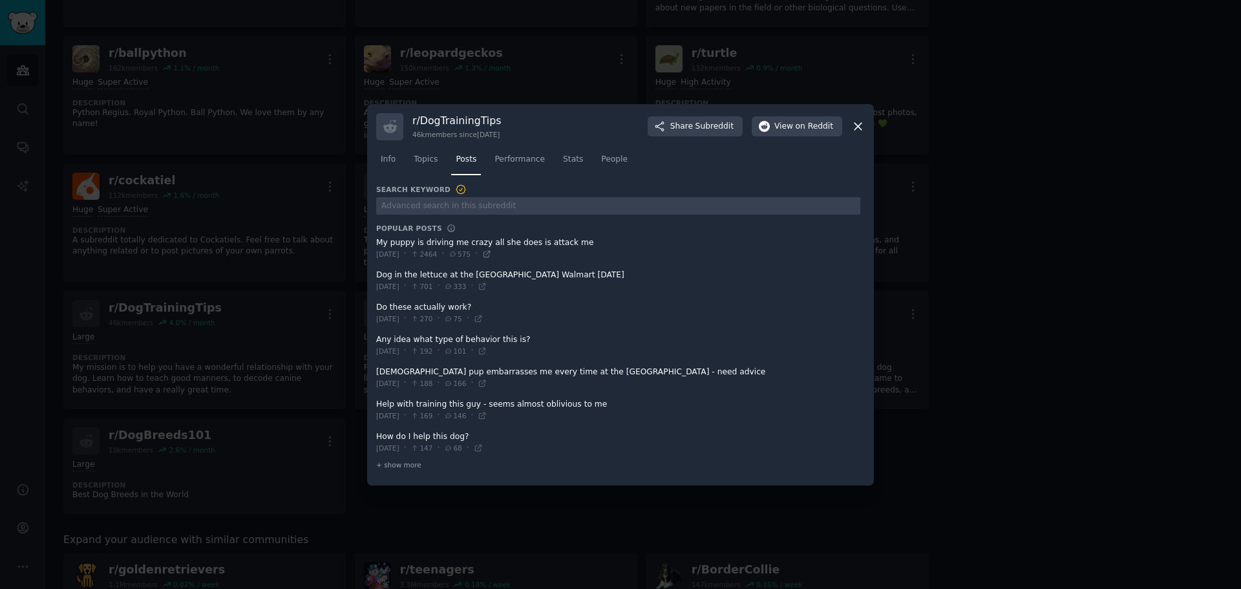
click at [491, 251] on icon at bounding box center [486, 254] width 9 height 9
click at [964, 89] on div at bounding box center [620, 294] width 1241 height 589
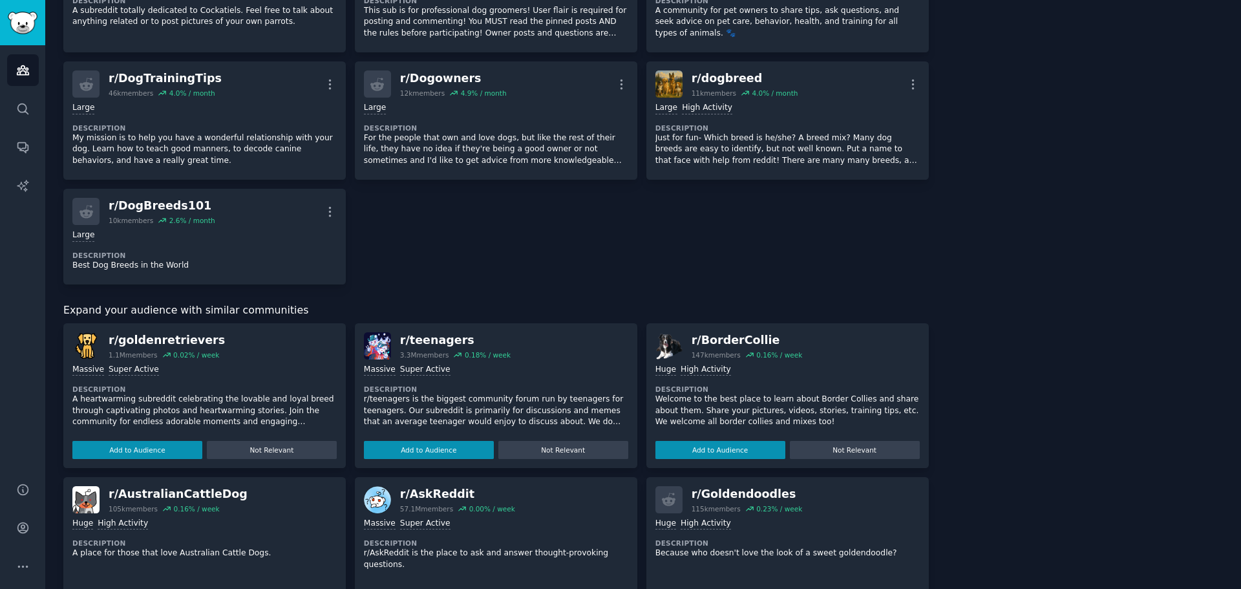
scroll to position [1185, 0]
